Goal: Task Accomplishment & Management: Manage account settings

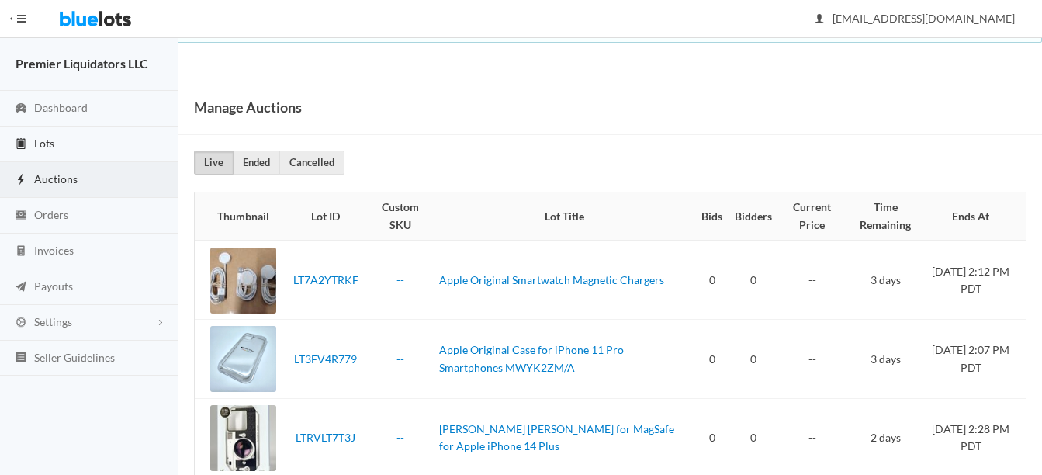
click at [42, 136] on span "Lots" at bounding box center [44, 142] width 20 height 13
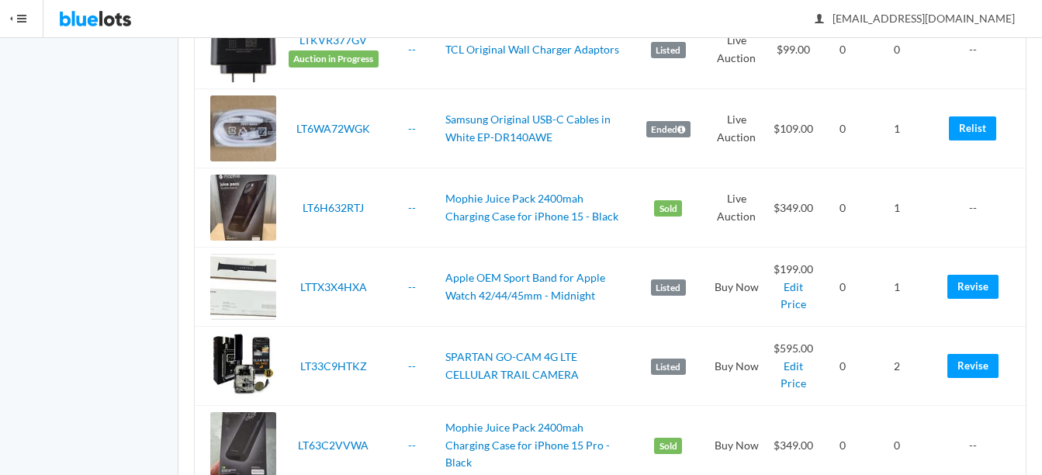
scroll to position [1396, 0]
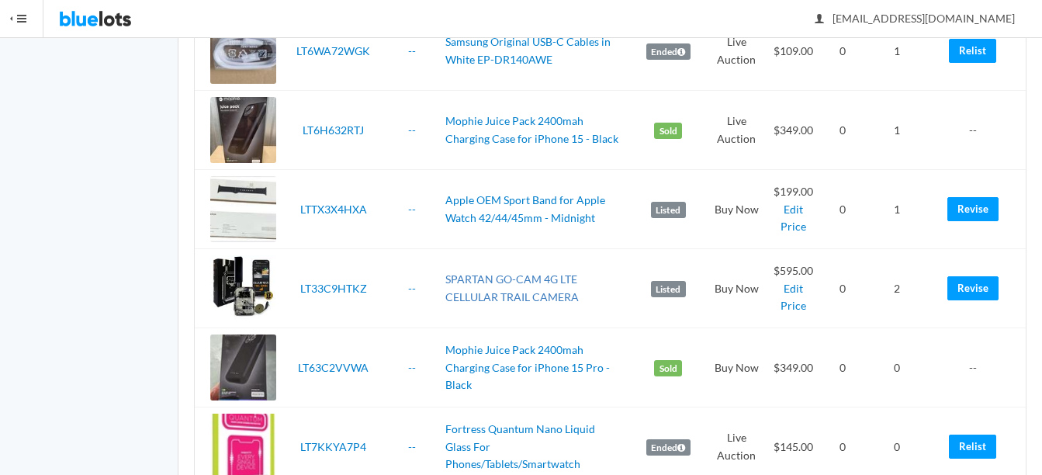
click at [494, 276] on link "SPARTAN GO-CAM 4G LTE CELLULAR TRAIL CAMERA" at bounding box center [511, 287] width 133 height 31
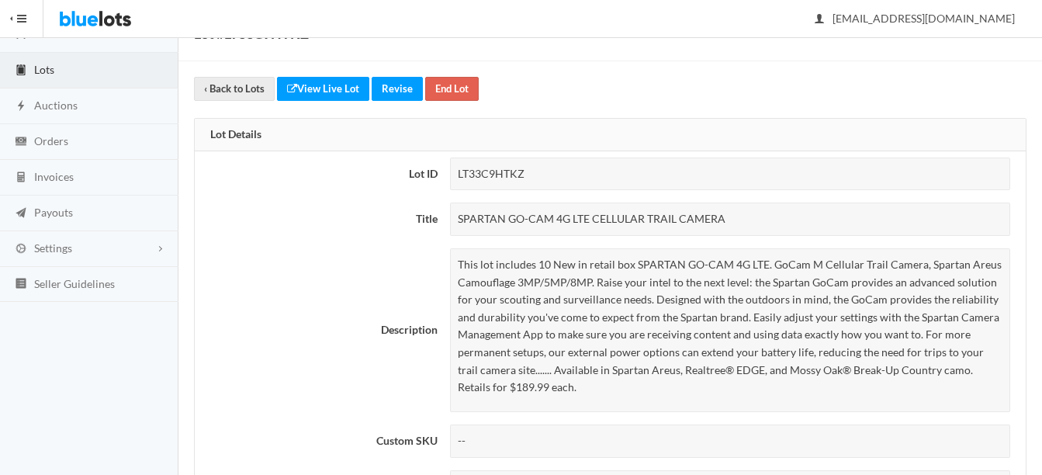
scroll to position [60, 0]
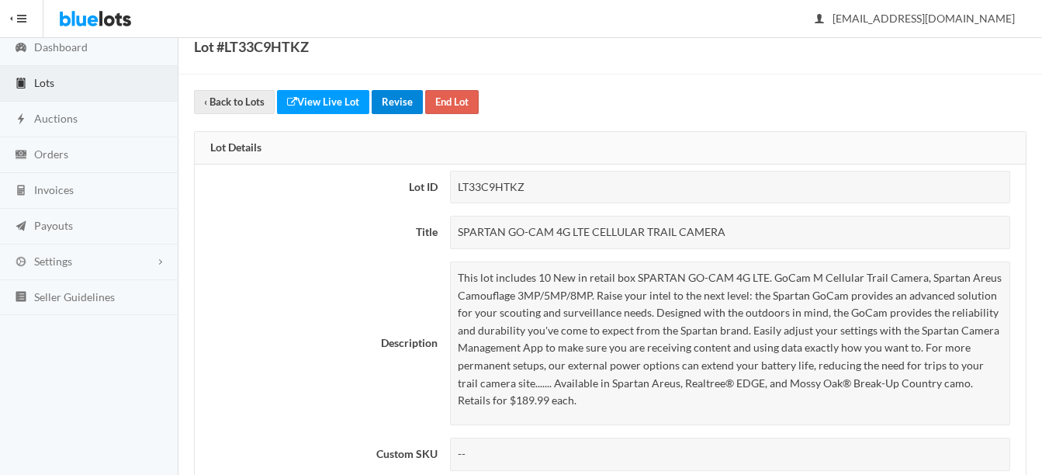
click at [395, 101] on link "Revise" at bounding box center [396, 102] width 51 height 24
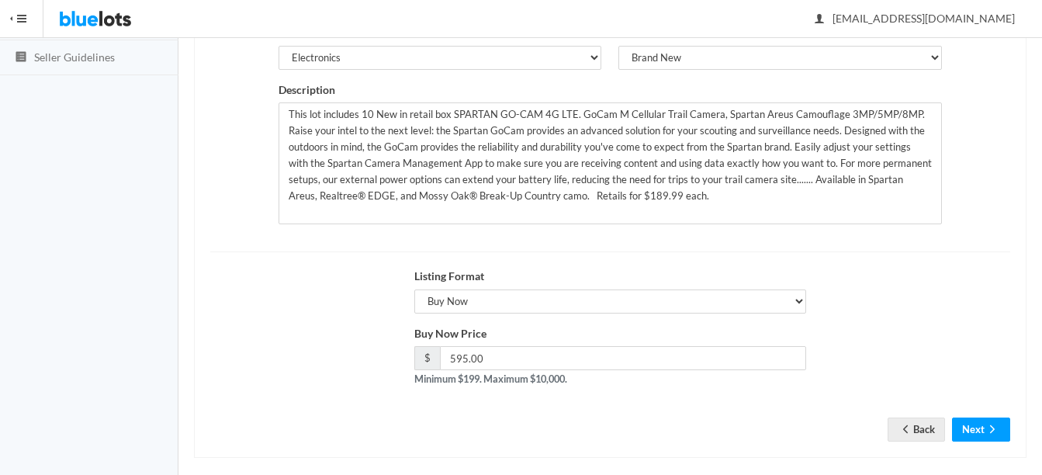
scroll to position [315, 0]
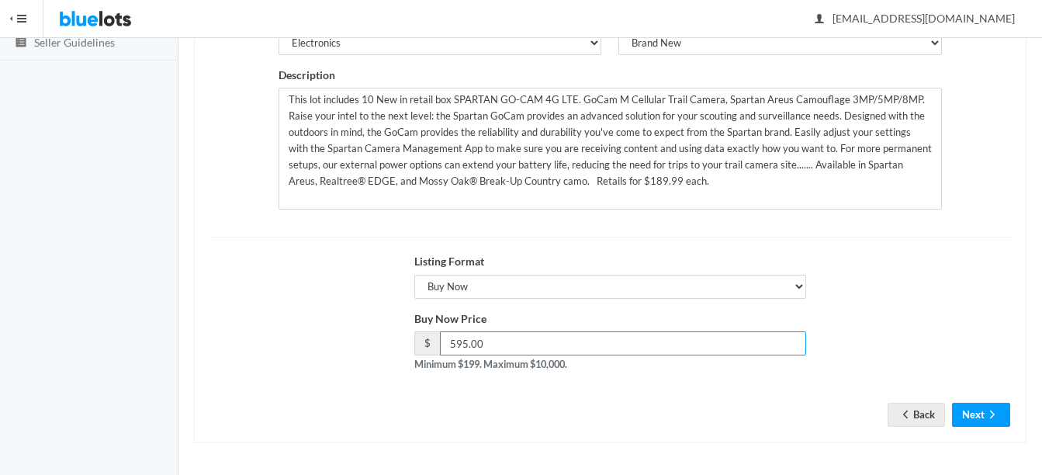
click at [467, 340] on input "595.00" at bounding box center [623, 343] width 366 height 24
type input "649.00"
click at [986, 409] on icon "arrow forward" at bounding box center [992, 414] width 16 height 12
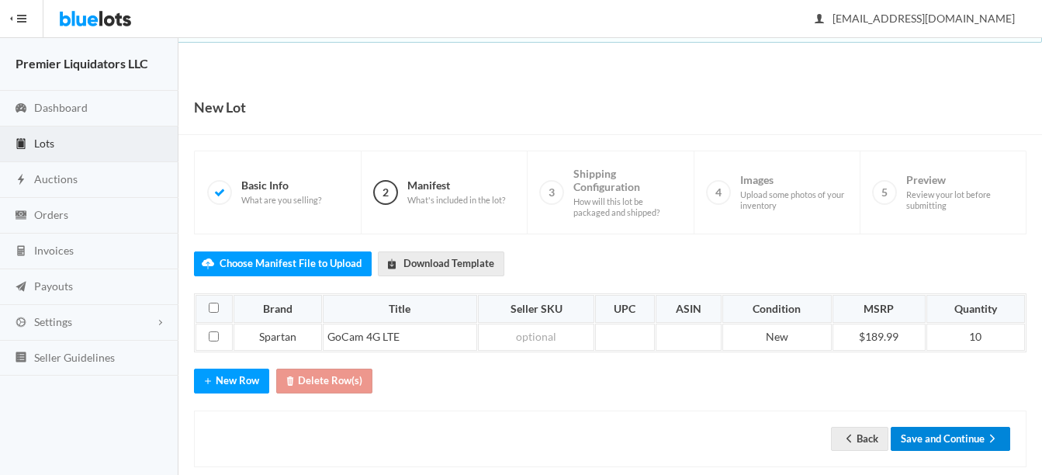
click at [970, 442] on button "Save and Continue" at bounding box center [949, 439] width 119 height 24
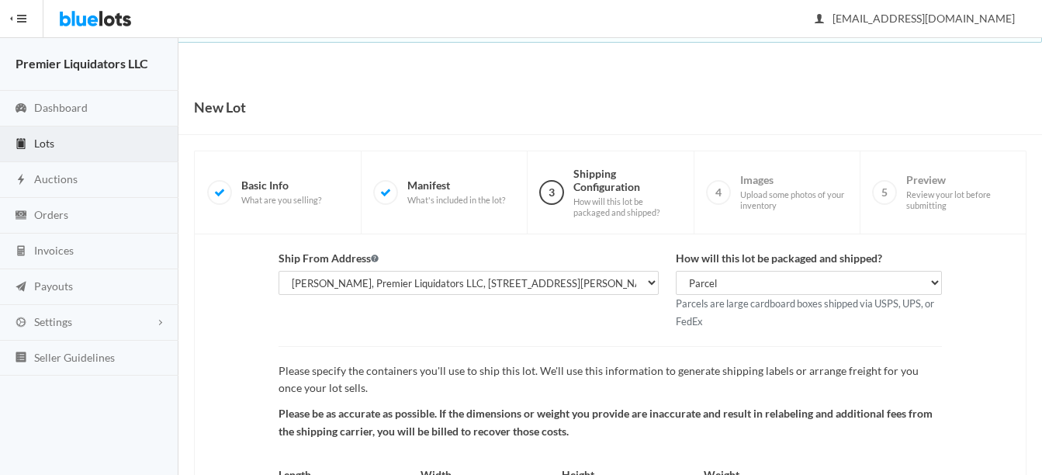
scroll to position [162, 0]
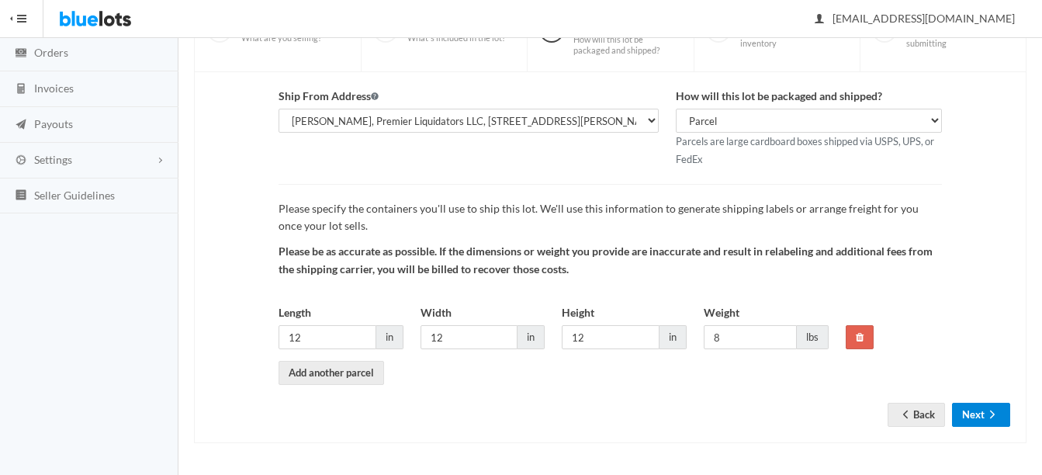
click at [969, 419] on button "Next" at bounding box center [981, 415] width 58 height 24
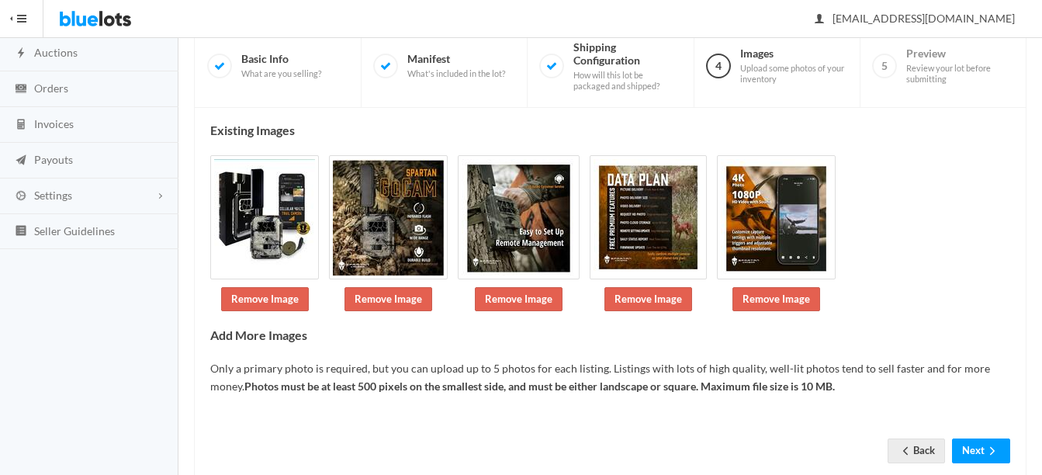
scroll to position [163, 0]
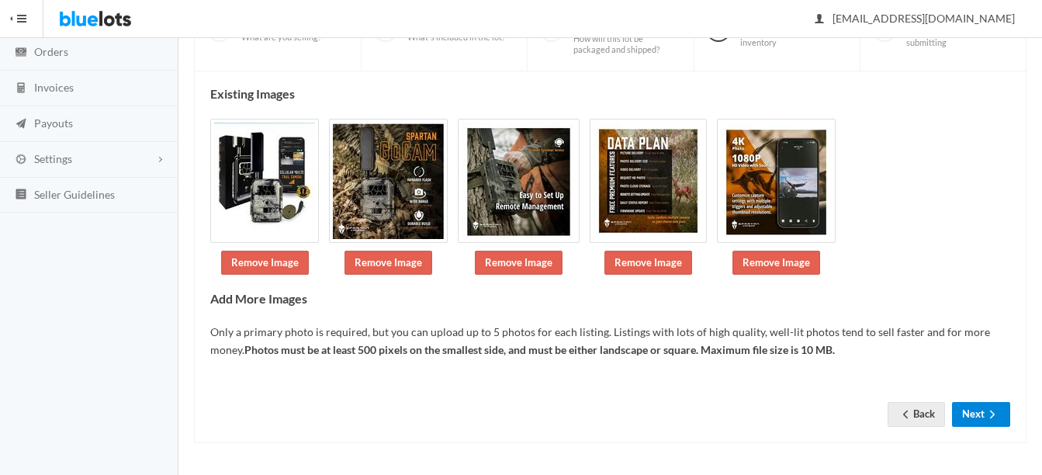
click at [976, 420] on button "Next" at bounding box center [981, 414] width 58 height 24
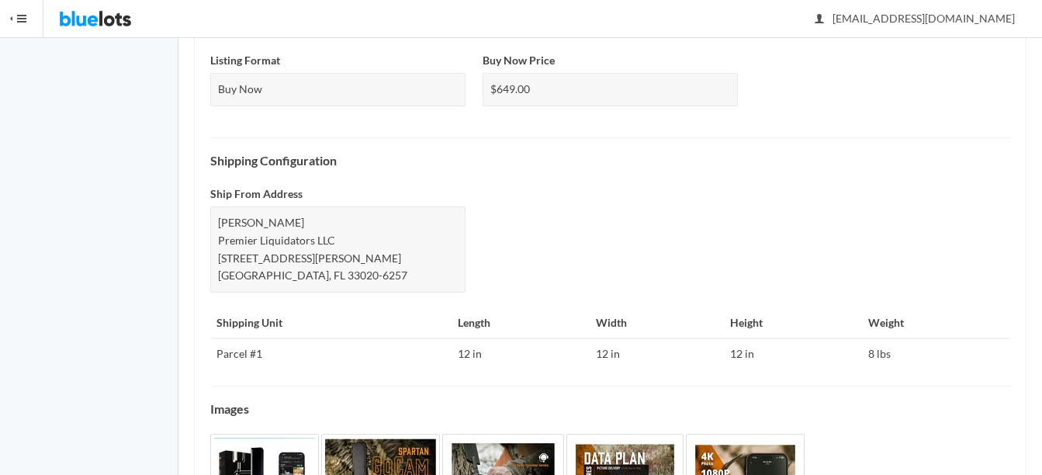
scroll to position [755, 0]
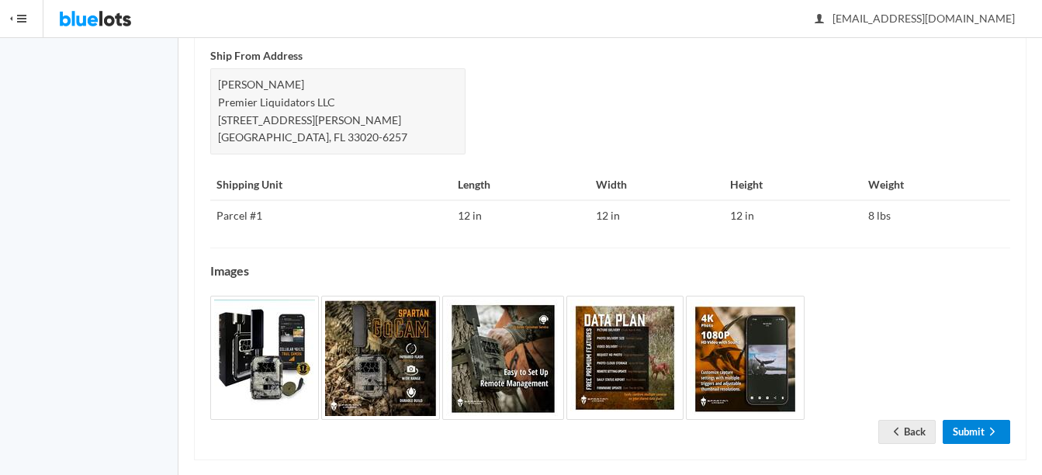
click at [973, 420] on link "Submit" at bounding box center [975, 432] width 67 height 24
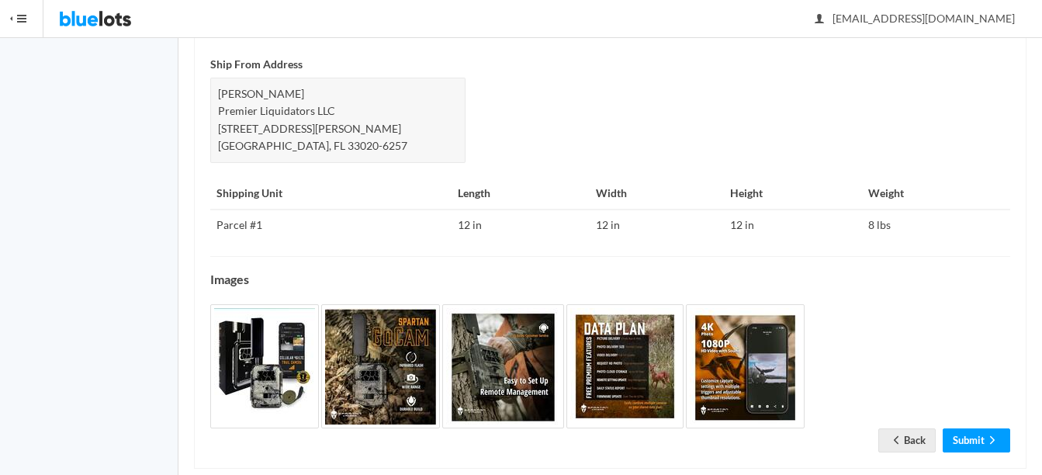
scroll to position [831, 0]
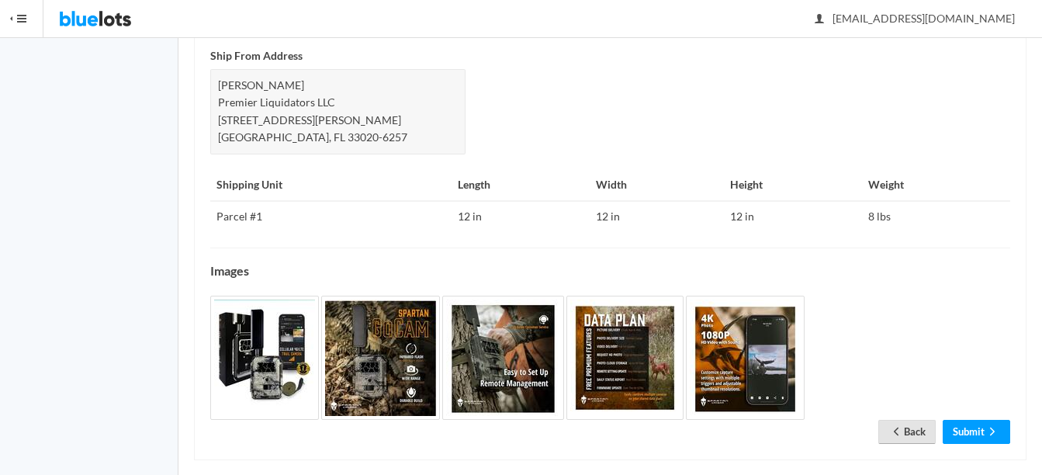
click at [915, 420] on link "Back" at bounding box center [906, 432] width 57 height 24
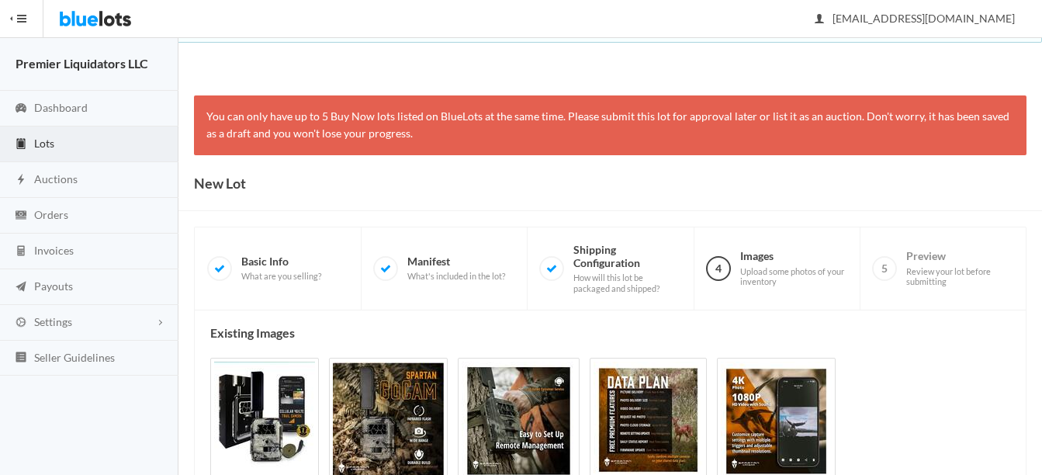
scroll to position [239, 0]
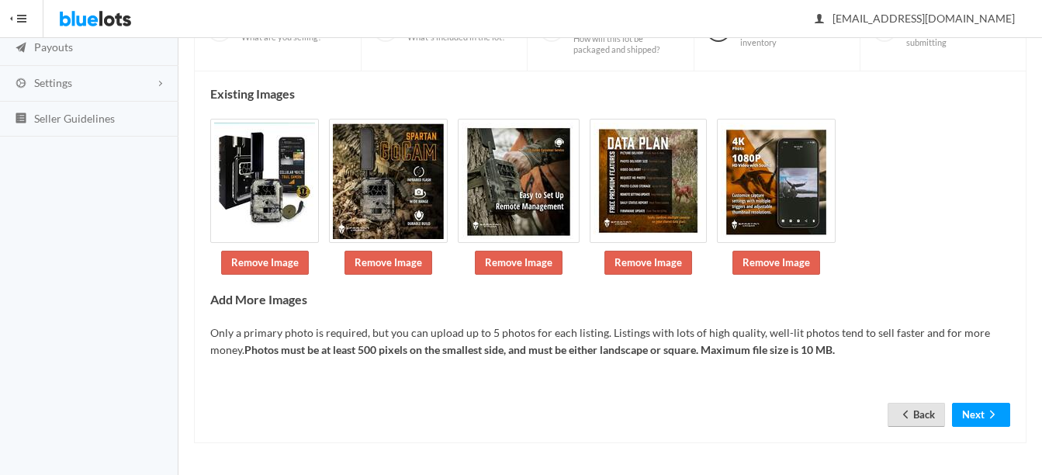
click at [925, 413] on link "Back" at bounding box center [915, 415] width 57 height 24
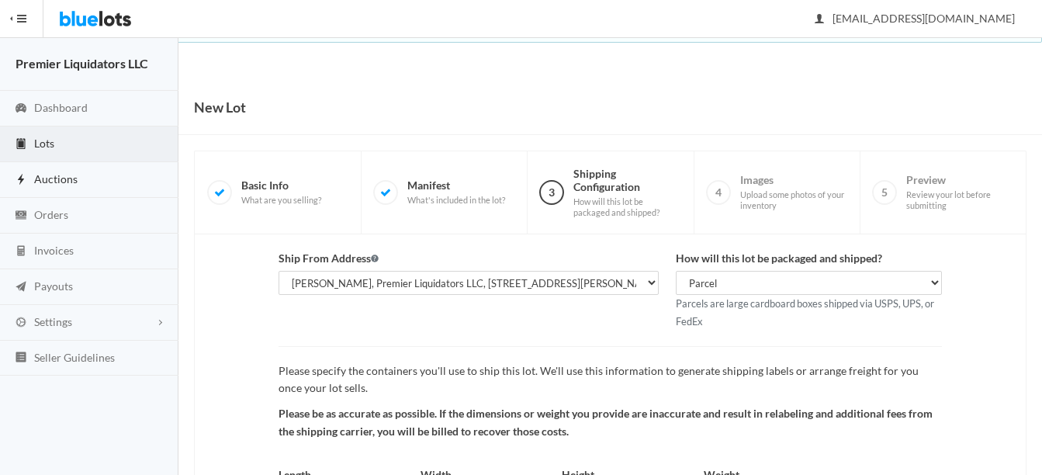
click at [47, 178] on span "Auctions" at bounding box center [55, 178] width 43 height 13
